Goal: Task Accomplishment & Management: Complete application form

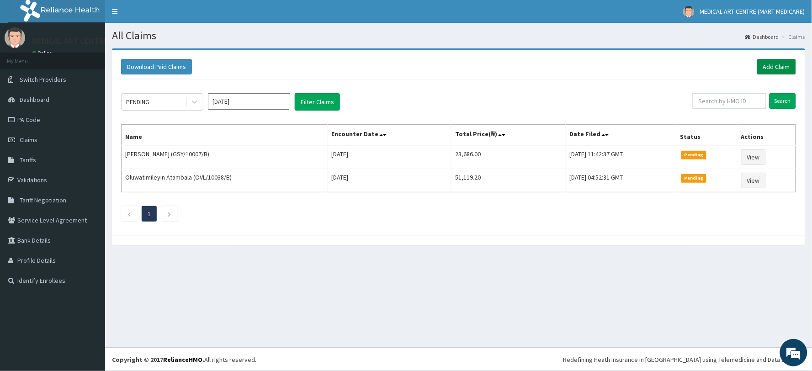
click at [766, 65] on link "Add Claim" at bounding box center [777, 67] width 39 height 16
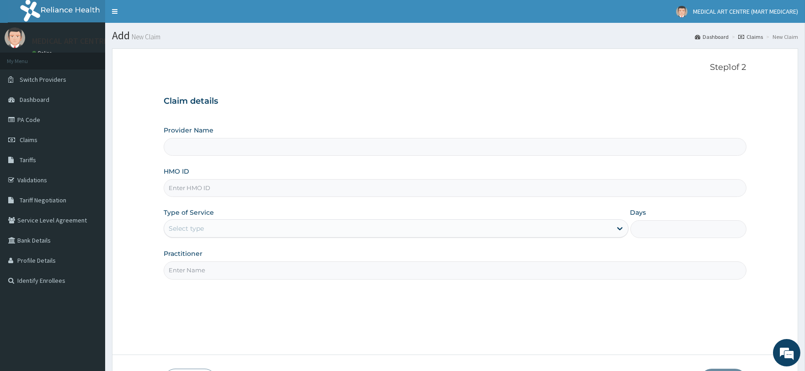
type input "MEDICAL ART CENTRE (MART MEDICARE)"
drag, startPoint x: 222, startPoint y: 190, endPoint x: 268, endPoint y: 167, distance: 51.3
click at [222, 190] on input "HMO ID" at bounding box center [455, 188] width 582 height 18
drag, startPoint x: 21, startPoint y: 118, endPoint x: 58, endPoint y: 125, distance: 36.8
click at [21, 118] on link "PA Code" at bounding box center [52, 120] width 105 height 20
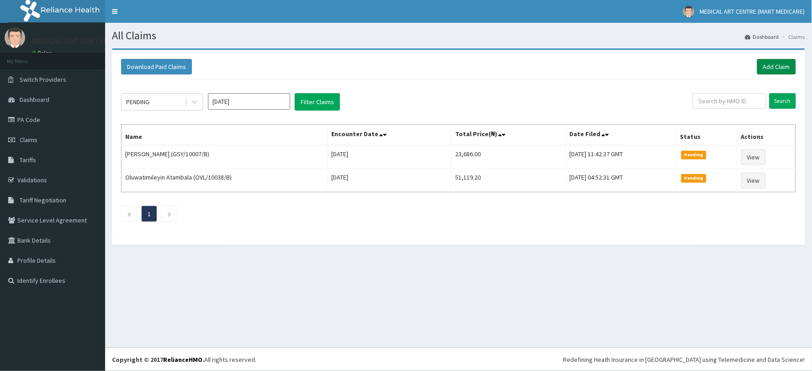
click at [780, 66] on link "Add Claim" at bounding box center [777, 67] width 39 height 16
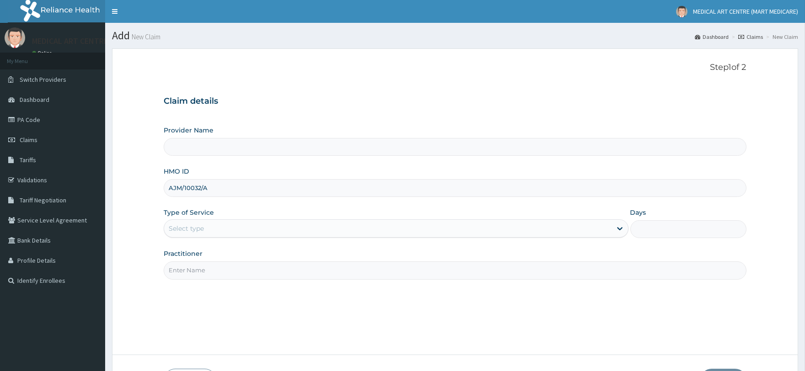
type input "AJM/10032/A"
click at [209, 225] on div "Select type" at bounding box center [387, 228] width 447 height 15
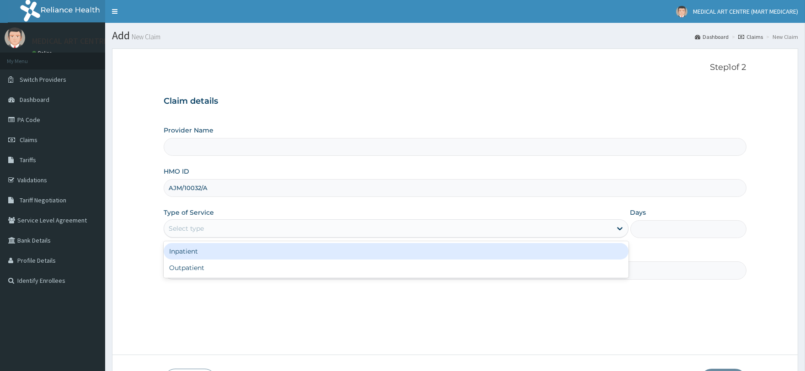
type input "MEDICAL ART CENTRE (MART MEDICARE)"
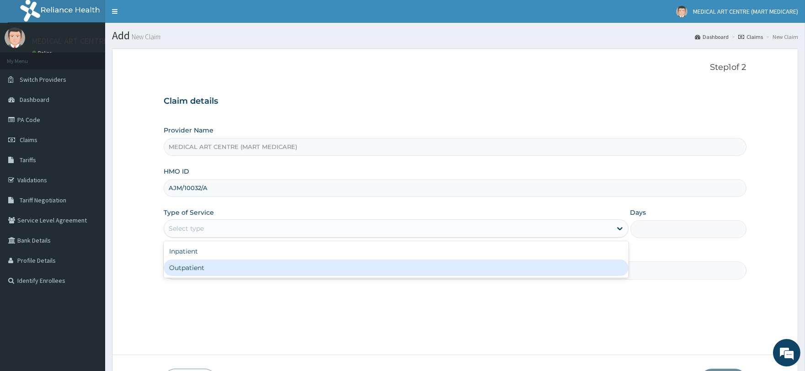
click at [214, 267] on div "Outpatient" at bounding box center [396, 268] width 465 height 16
type input "1"
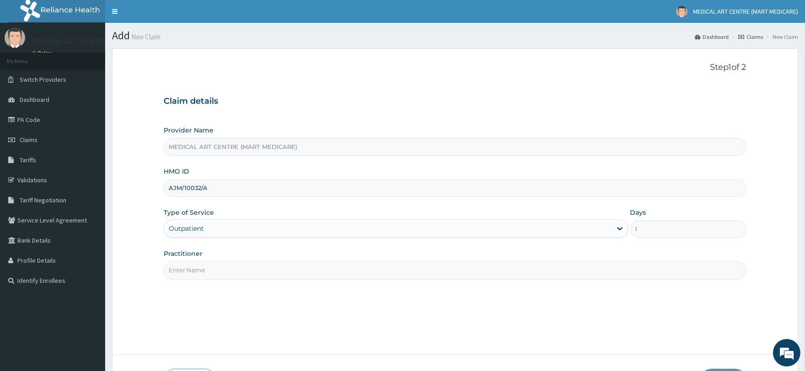
click at [213, 226] on div "Outpatient" at bounding box center [387, 228] width 447 height 15
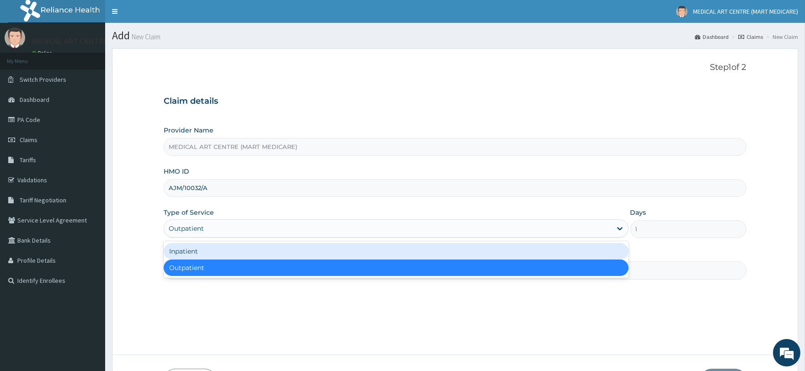
click at [213, 257] on div "Inpatient" at bounding box center [396, 251] width 465 height 16
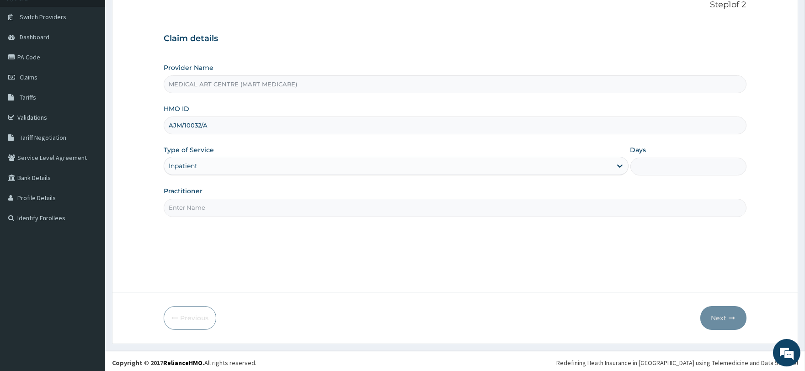
scroll to position [66, 0]
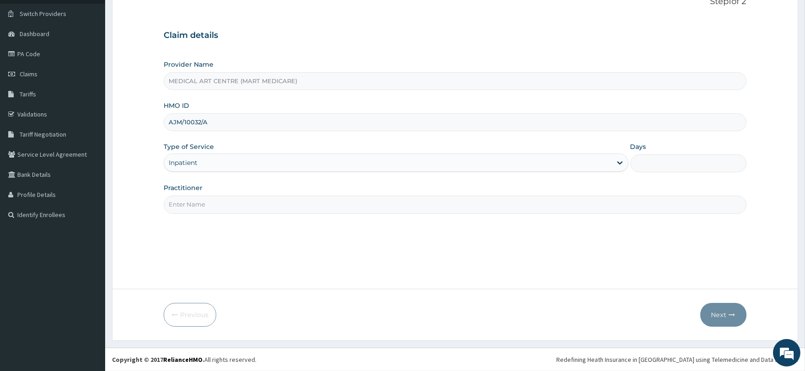
click at [208, 198] on input "Practitioner" at bounding box center [455, 205] width 582 height 18
type input "[PERSON_NAME]"
click at [218, 163] on div "Inpatient" at bounding box center [387, 162] width 447 height 15
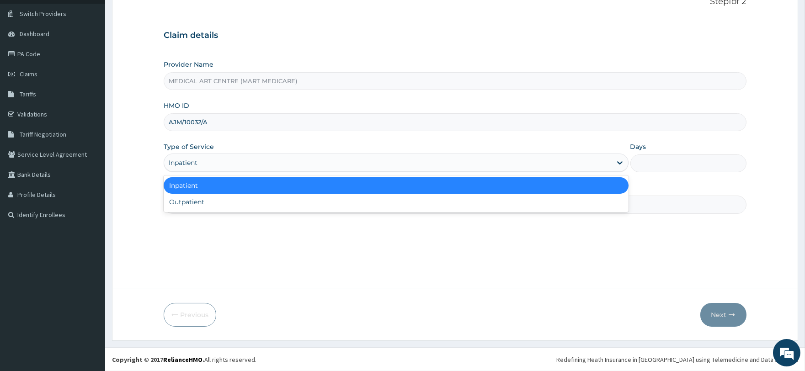
click at [217, 193] on div "Inpatient" at bounding box center [396, 185] width 465 height 16
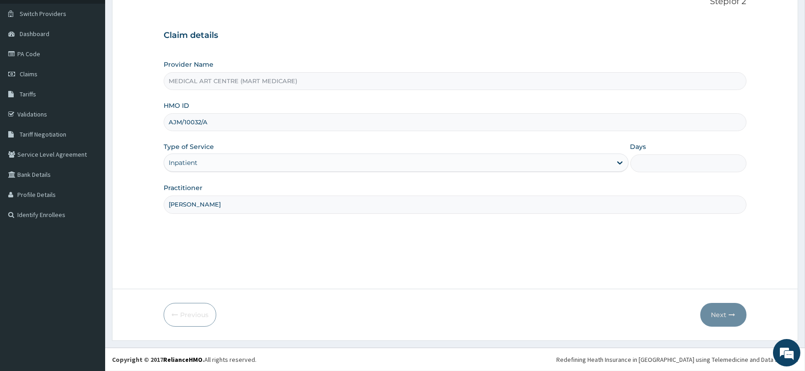
click at [216, 163] on div "Inpatient" at bounding box center [387, 162] width 447 height 15
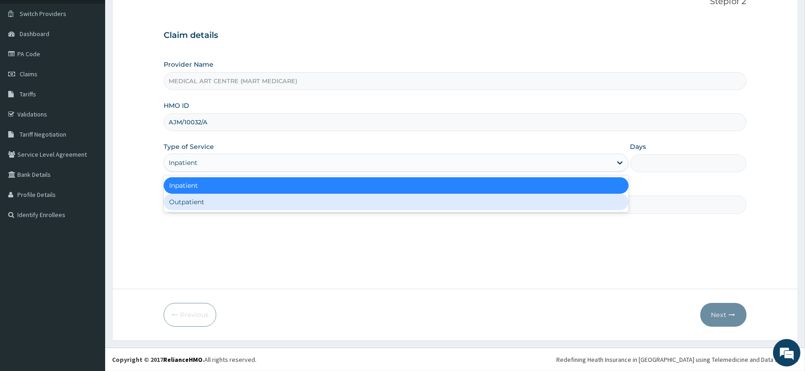
click at [210, 200] on div "Outpatient" at bounding box center [396, 202] width 465 height 16
type input "1"
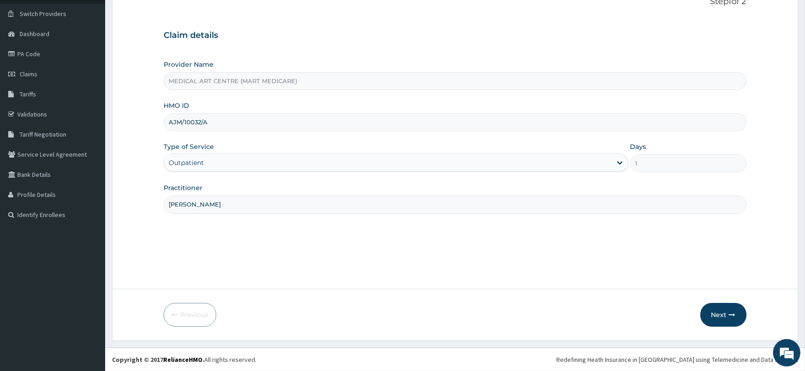
scroll to position [0, 0]
click at [724, 313] on button "Next" at bounding box center [723, 315] width 46 height 24
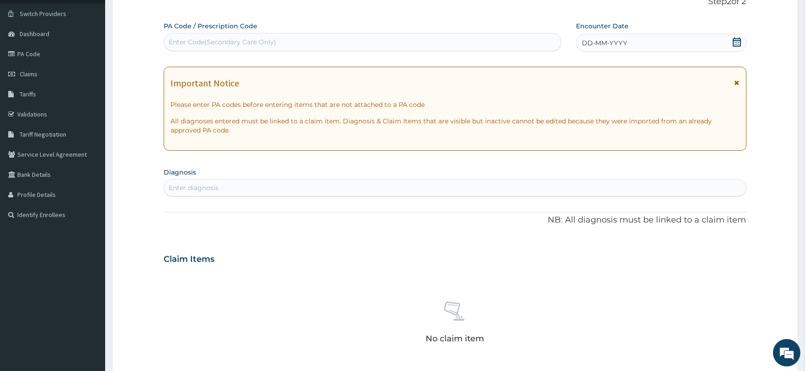
click at [207, 46] on div "Enter Code(Secondary Care Only)" at bounding box center [222, 41] width 107 height 9
click at [256, 183] on div "Enter diagnosis" at bounding box center [455, 188] width 582 height 15
click at [186, 42] on div "Enter Code(Secondary Care Only)" at bounding box center [222, 41] width 107 height 9
paste input "PA/DC4FC9"
type input "PA/DC4FC9"
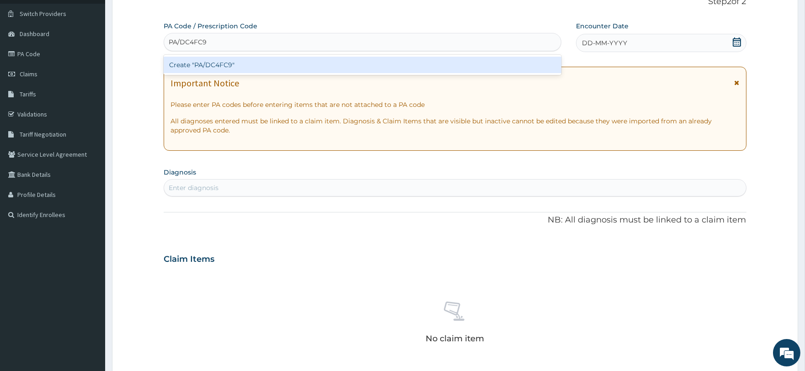
click at [332, 65] on div "Create "PA/DC4FC9"" at bounding box center [362, 65] width 397 height 16
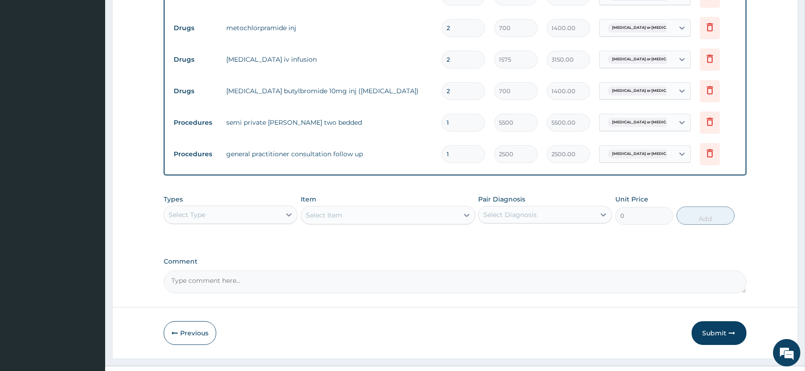
scroll to position [498, 0]
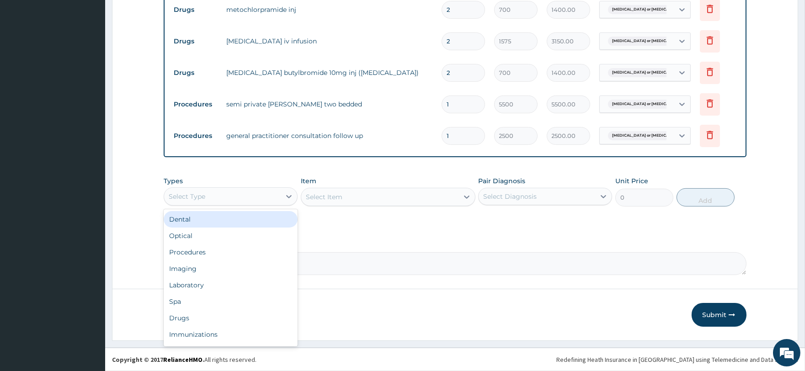
click at [267, 203] on div "Select Type" at bounding box center [231, 196] width 134 height 18
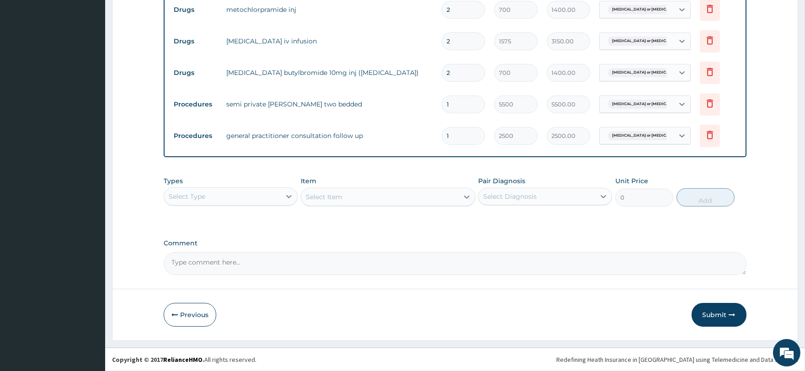
click at [732, 315] on icon "button" at bounding box center [732, 315] width 6 height 6
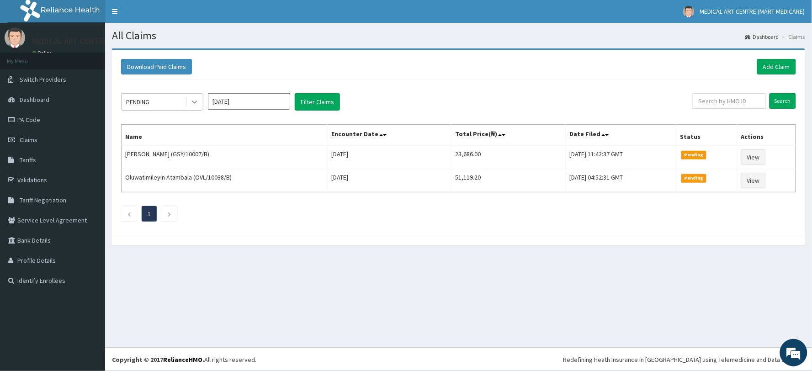
click at [190, 106] on div at bounding box center [195, 102] width 16 height 16
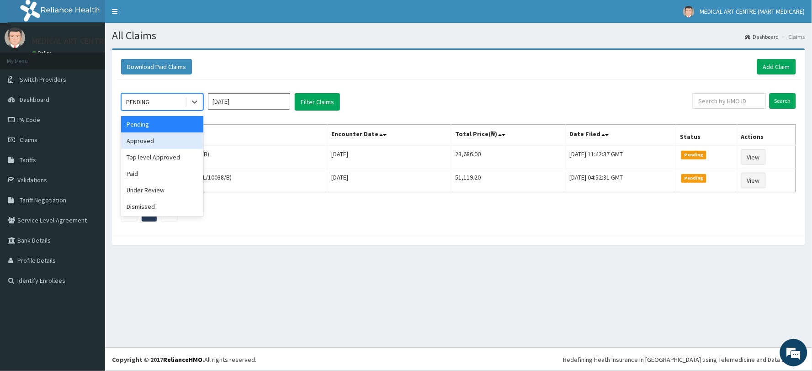
click at [179, 137] on div "Approved" at bounding box center [162, 141] width 82 height 16
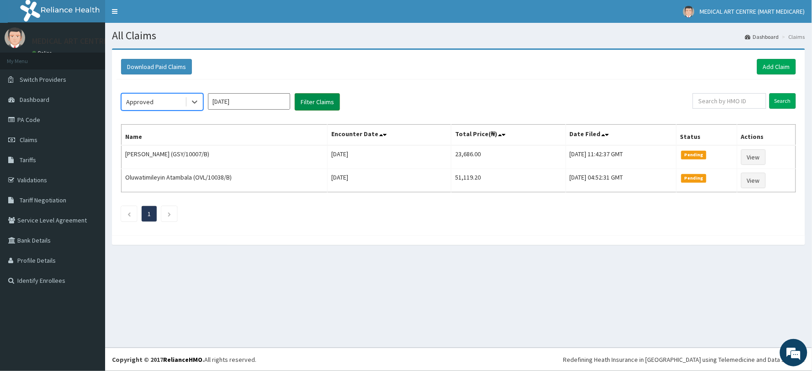
click at [303, 102] on button "Filter Claims" at bounding box center [317, 101] width 45 height 17
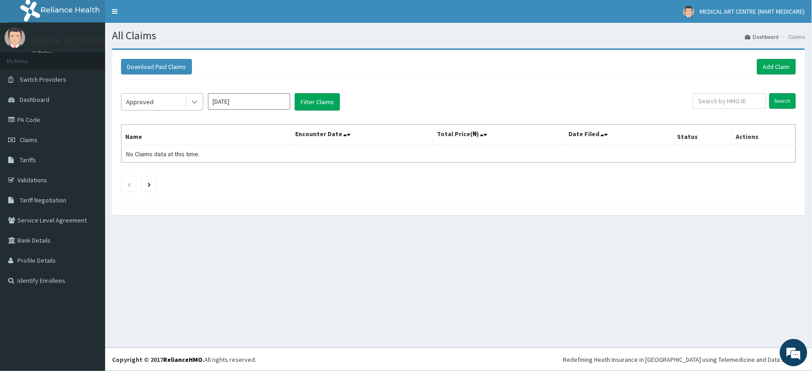
click at [192, 106] on icon at bounding box center [194, 101] width 9 height 9
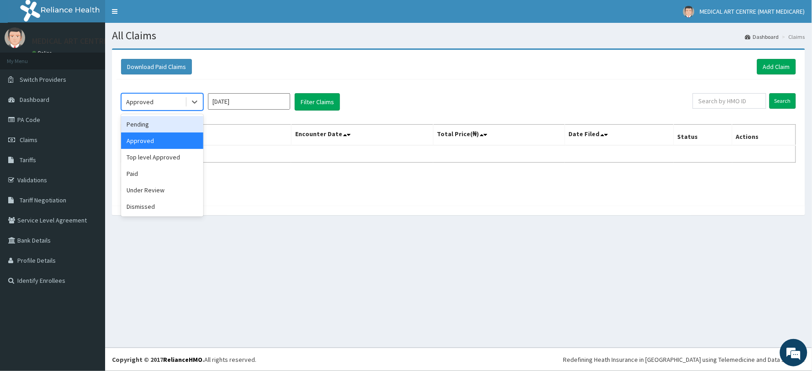
click at [168, 130] on div "Pending" at bounding box center [162, 124] width 82 height 16
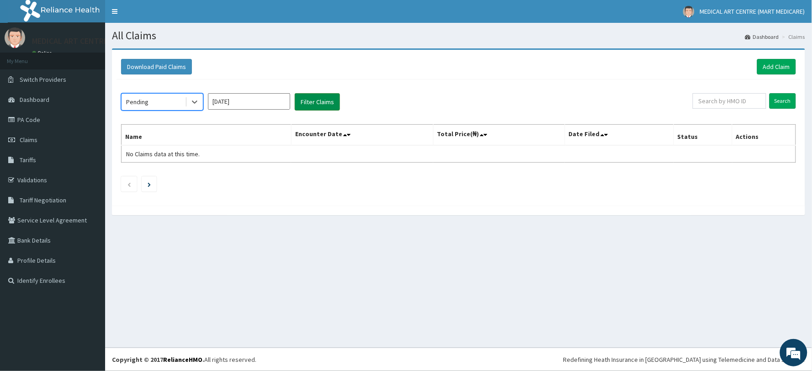
click at [300, 106] on button "Filter Claims" at bounding box center [317, 101] width 45 height 17
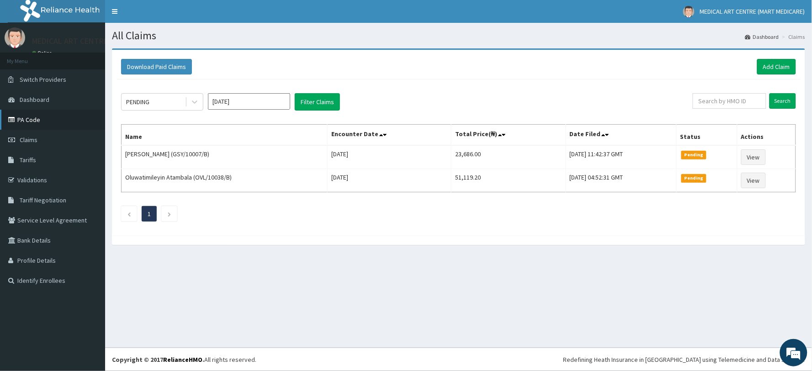
click at [37, 120] on link "PA Code" at bounding box center [52, 120] width 105 height 20
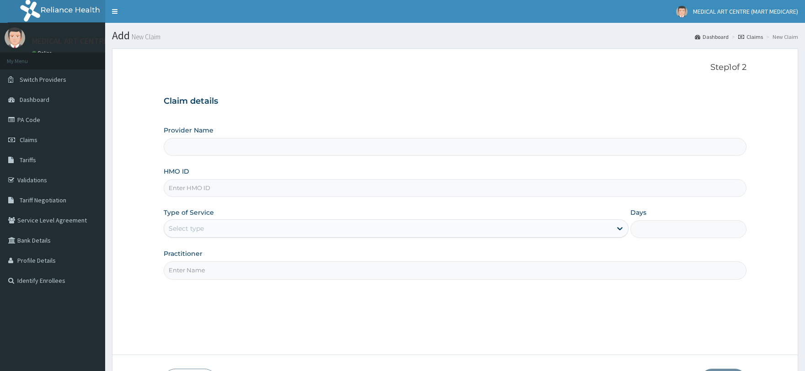
click at [194, 185] on input "HMO ID" at bounding box center [455, 188] width 582 height 18
paste input "PCP/10012/A"
type input "PCP/10012/A"
type input "MEDICAL ART CENTRE (MART MEDICARE)"
type input "PCP/10012/A"
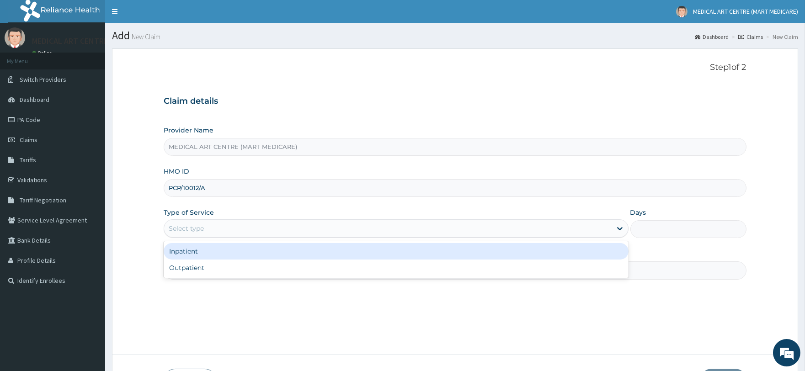
click at [199, 222] on div "Select type" at bounding box center [387, 228] width 447 height 15
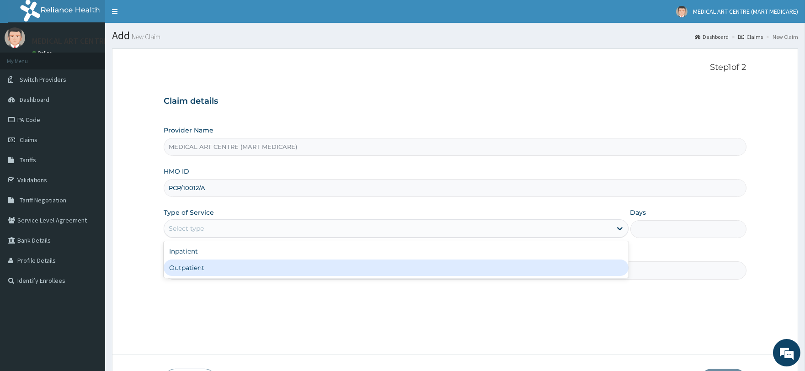
click at [203, 262] on div "Outpatient" at bounding box center [396, 268] width 465 height 16
type input "1"
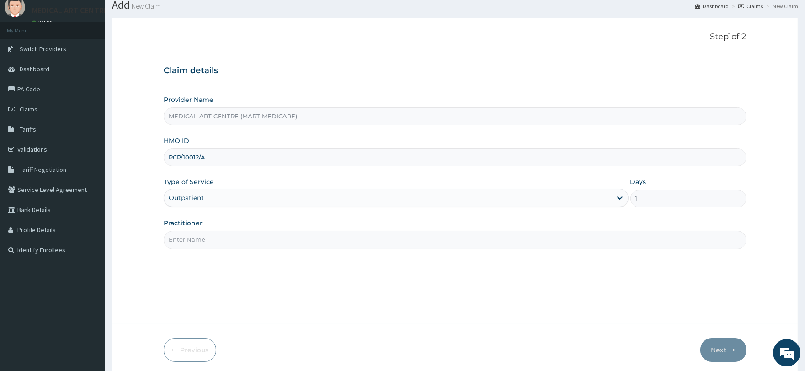
scroll to position [66, 0]
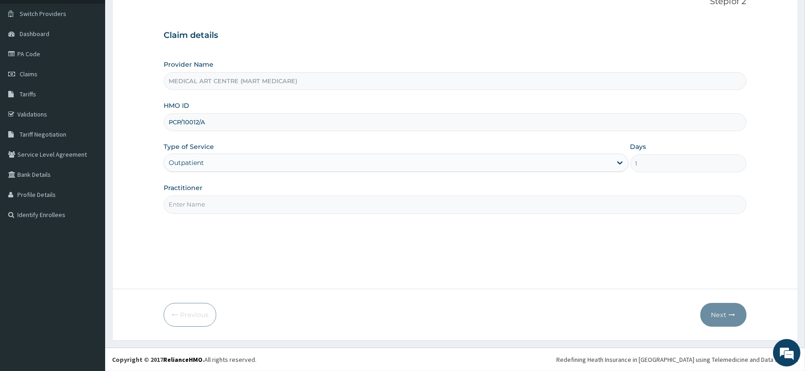
click at [192, 207] on input "Practitioner" at bounding box center [455, 205] width 582 height 18
type input "[PERSON_NAME]"
click at [726, 310] on button "Next" at bounding box center [723, 315] width 46 height 24
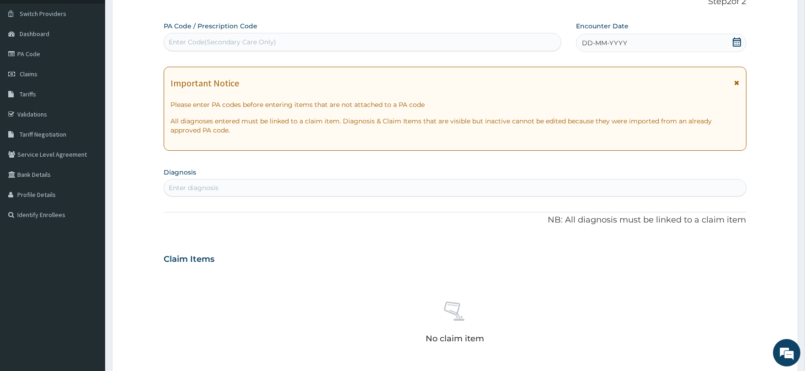
scroll to position [0, 0]
click at [215, 44] on div "Enter Code(Secondary Care Only)" at bounding box center [222, 41] width 107 height 9
paste input "PA/F06C29"
type input "PA/F06C29"
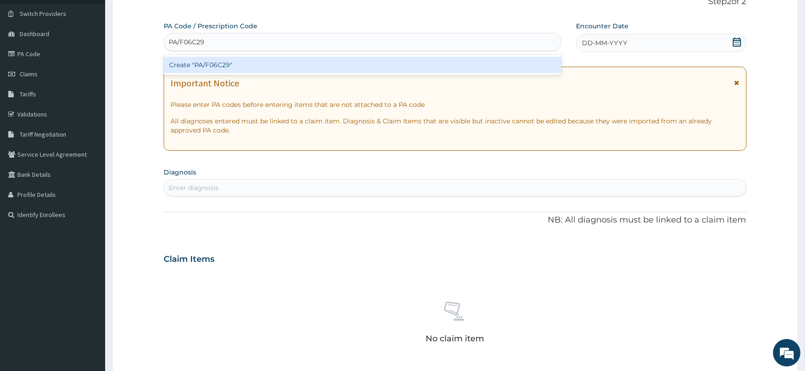
click at [232, 66] on div "Create "PA/F06C29"" at bounding box center [362, 65] width 397 height 16
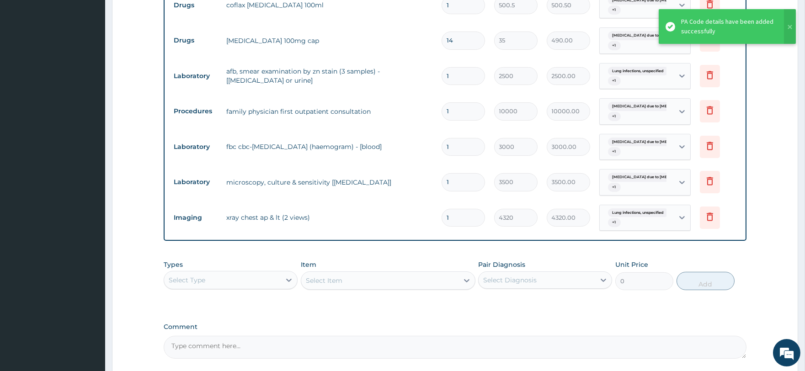
scroll to position [532, 0]
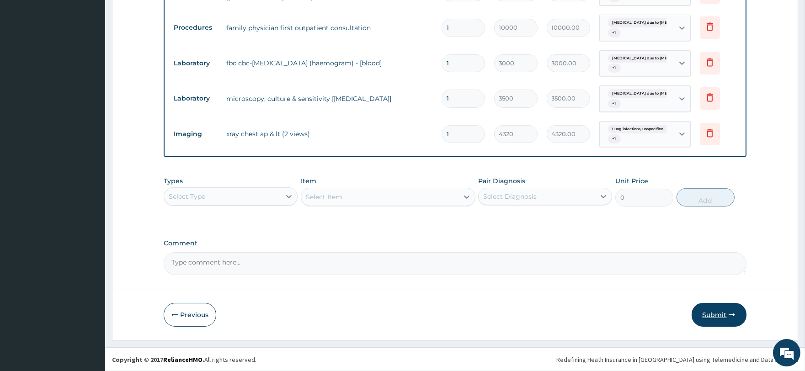
click at [728, 311] on button "Submit" at bounding box center [719, 315] width 55 height 24
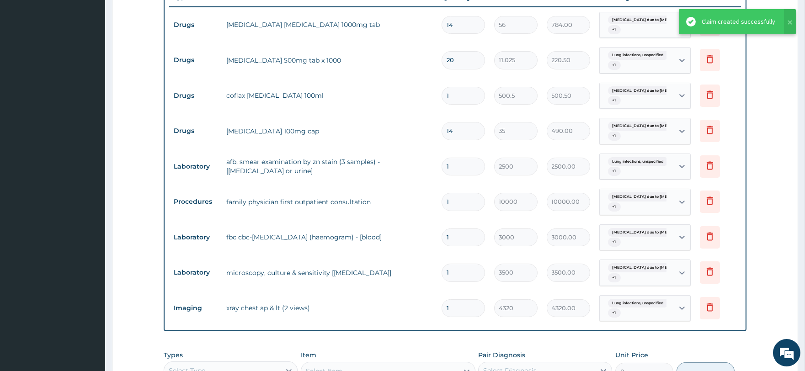
scroll to position [176, 0]
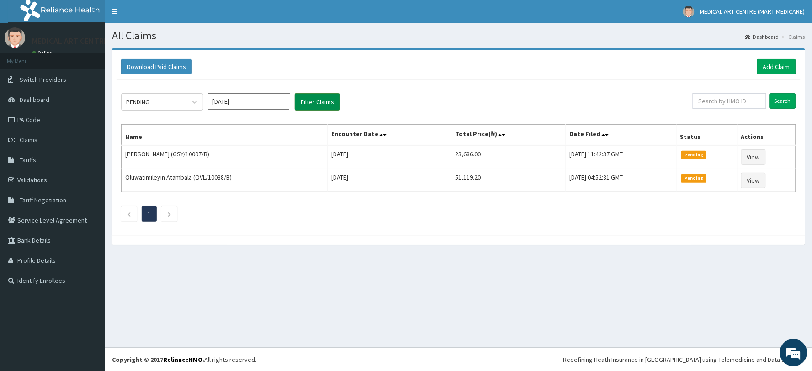
click at [318, 98] on button "Filter Claims" at bounding box center [317, 101] width 45 height 17
click at [327, 104] on button "Filter Claims" at bounding box center [317, 101] width 45 height 17
click at [183, 103] on div "PENDING" at bounding box center [154, 102] width 64 height 15
click at [193, 101] on icon at bounding box center [194, 102] width 5 height 3
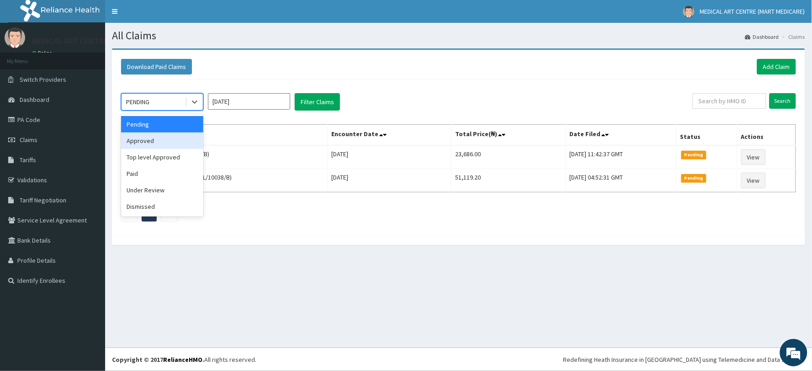
click at [174, 142] on div "Approved" at bounding box center [162, 141] width 82 height 16
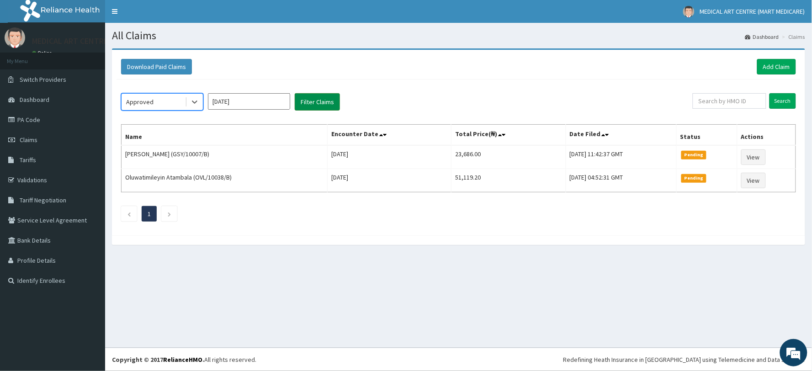
click at [312, 100] on button "Filter Claims" at bounding box center [317, 101] width 45 height 17
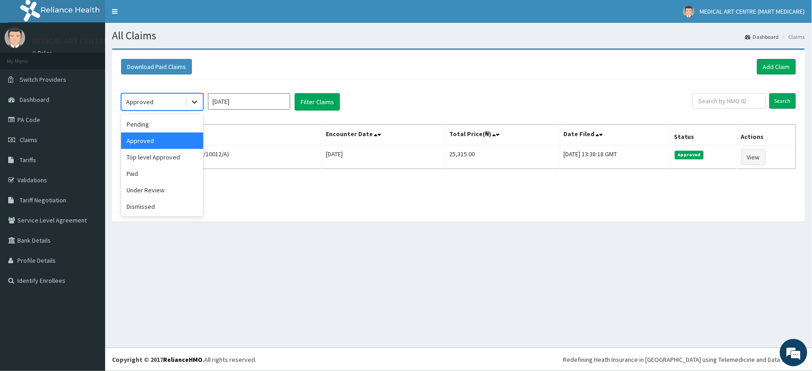
click at [192, 101] on icon at bounding box center [194, 101] width 9 height 9
